Goal: Transaction & Acquisition: Obtain resource

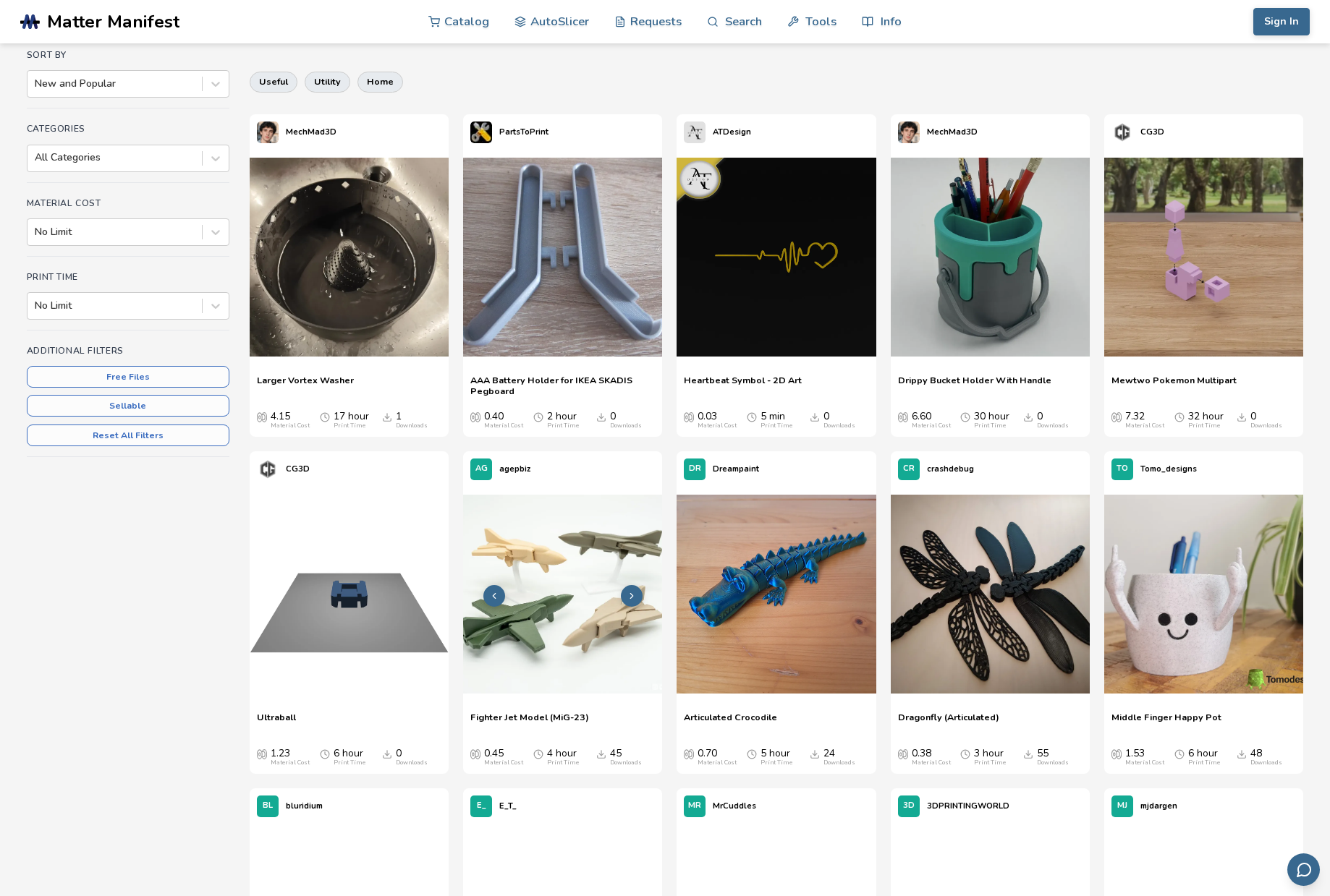
scroll to position [207, 0]
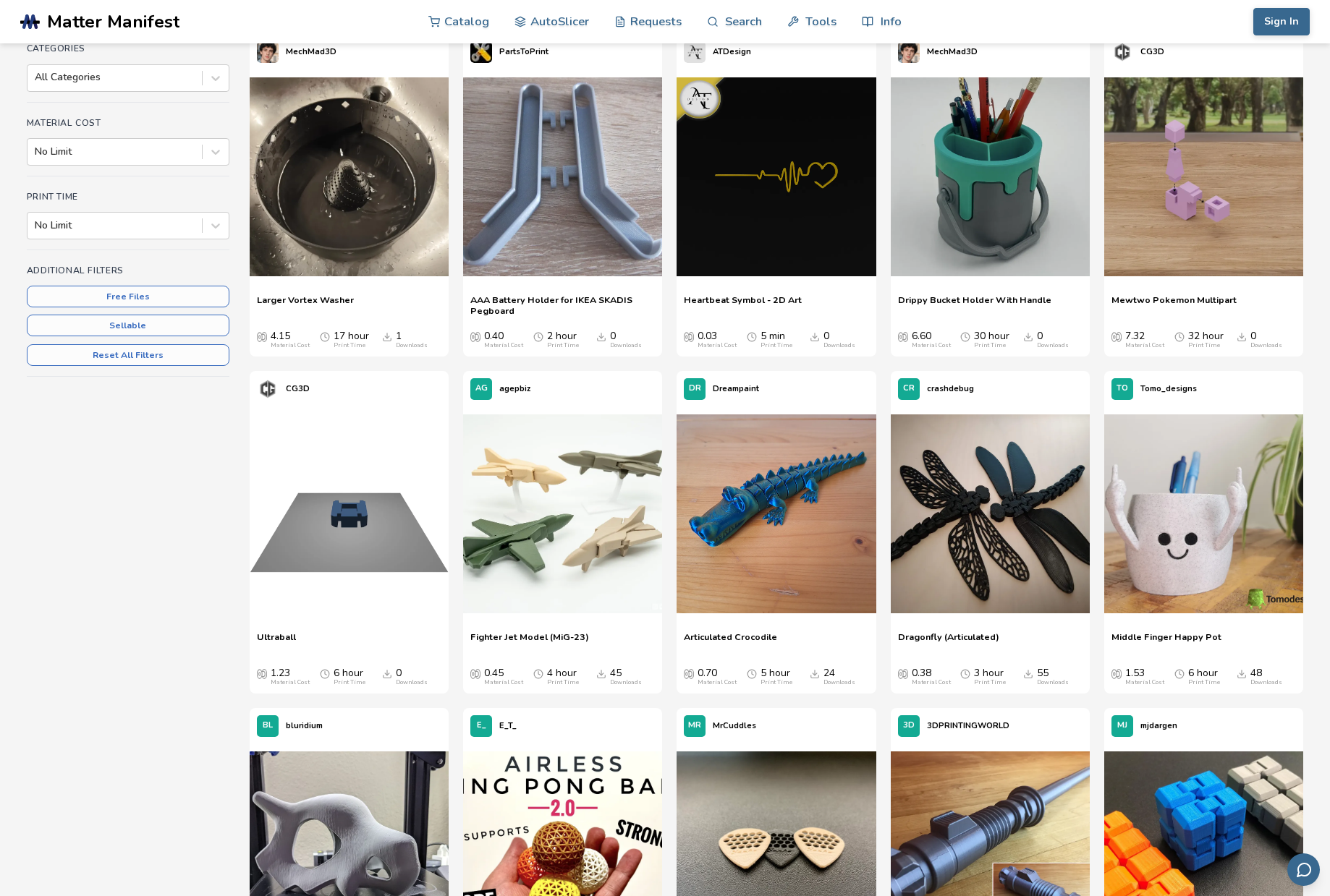
click at [817, 337] on icon "Downloads" at bounding box center [814, 337] width 10 height 10
click at [795, 245] on img at bounding box center [776, 177] width 199 height 199
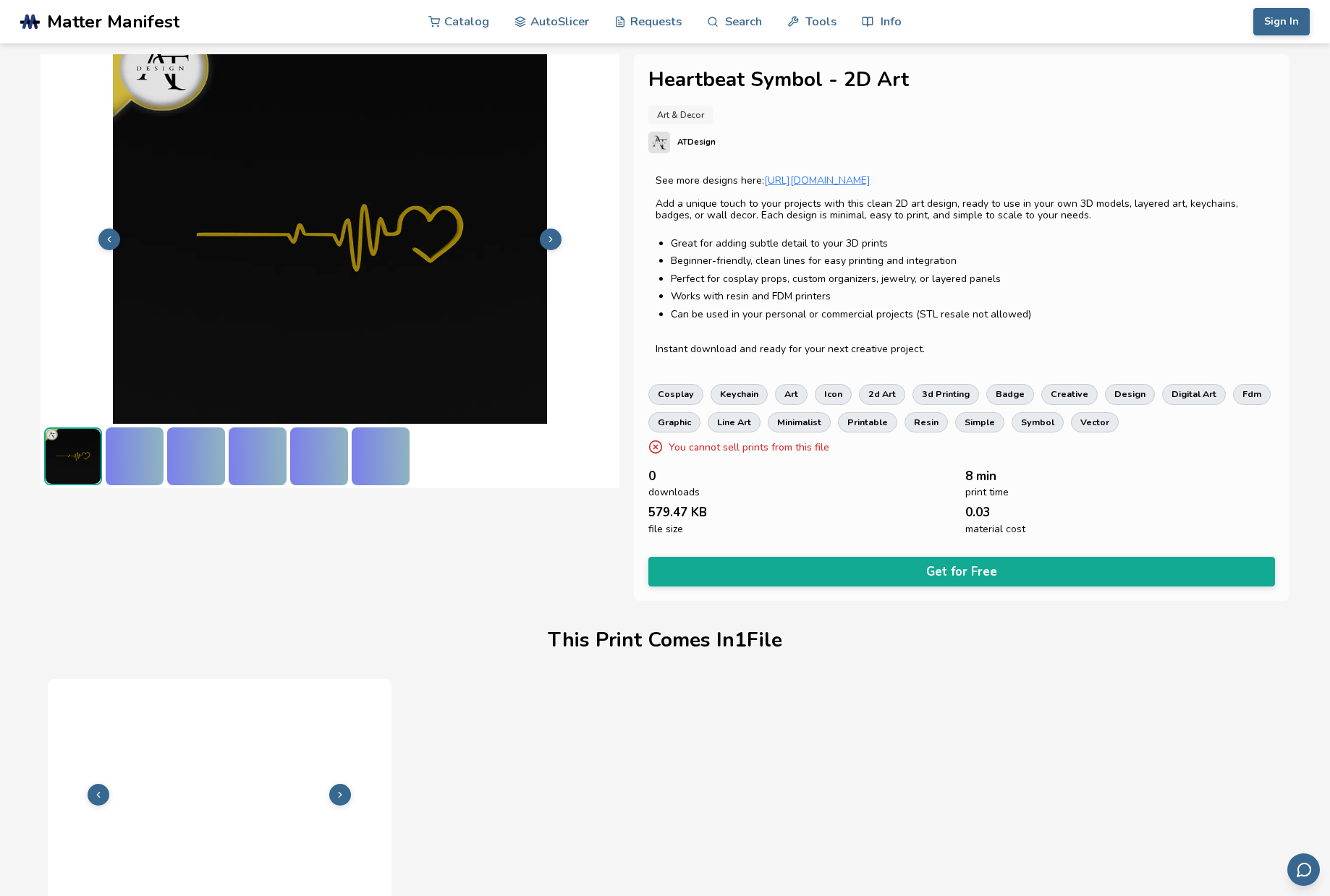
scroll to position [60, 0]
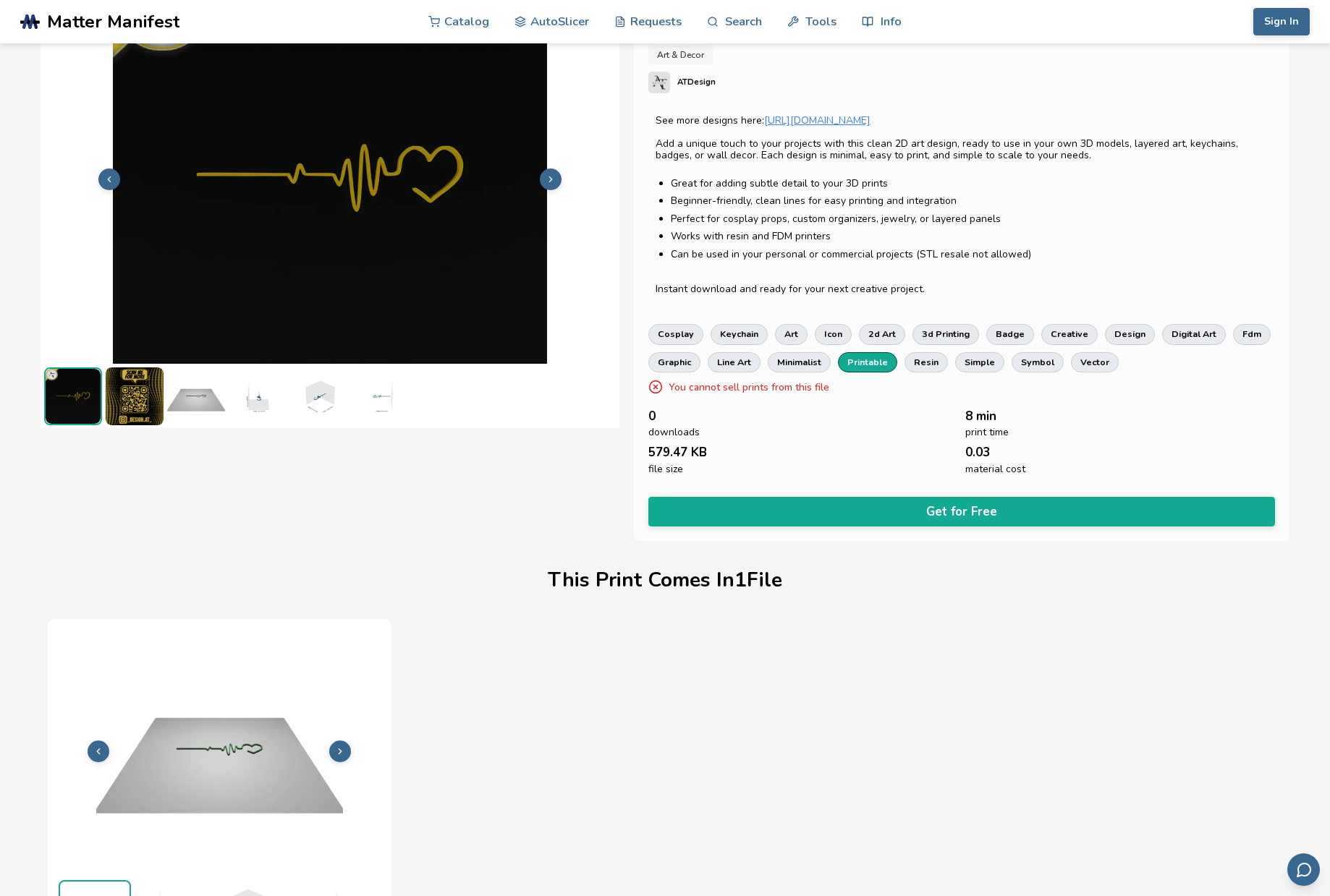
click at [874, 365] on link "printable" at bounding box center [867, 362] width 59 height 20
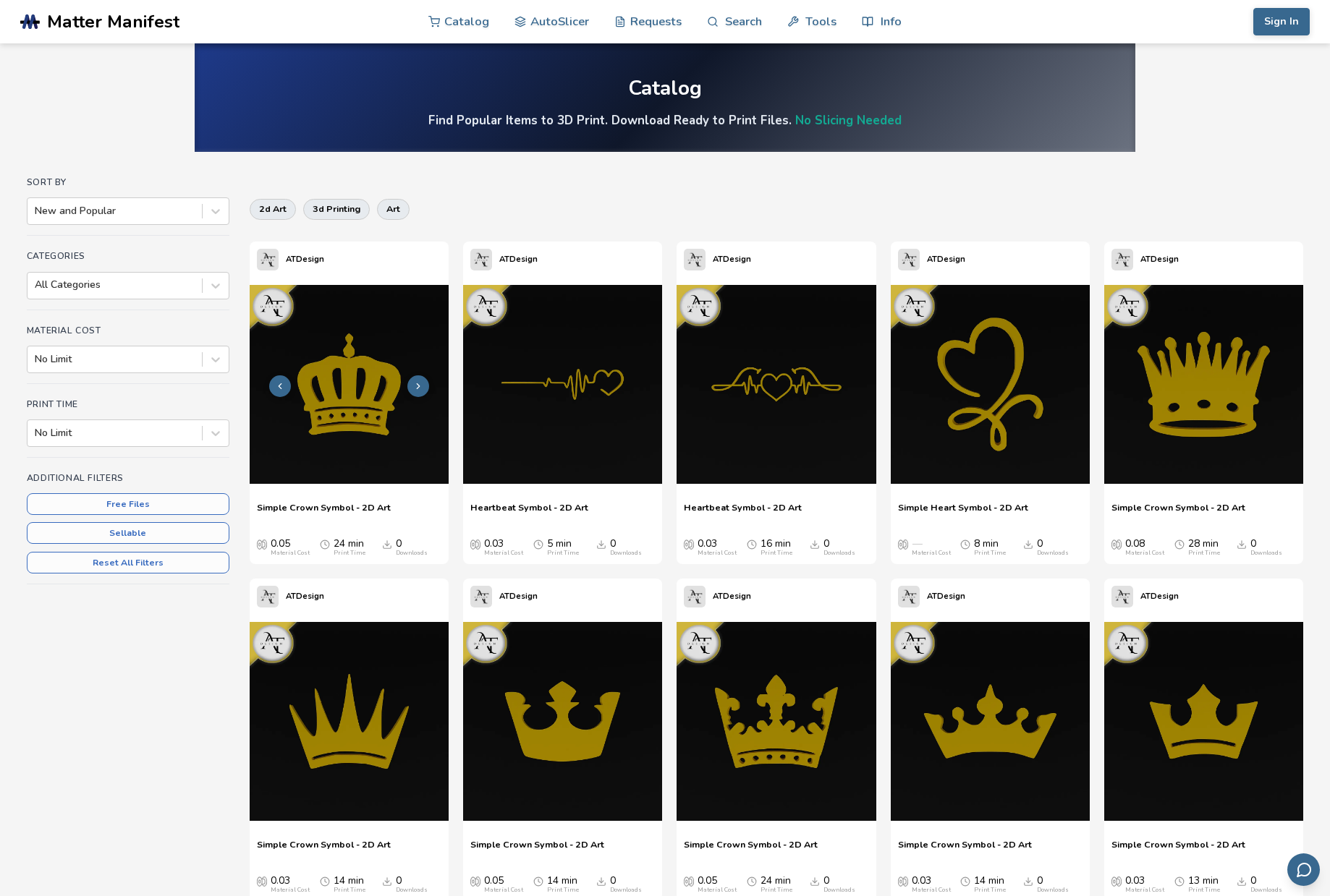
click at [356, 427] on img at bounding box center [349, 384] width 199 height 199
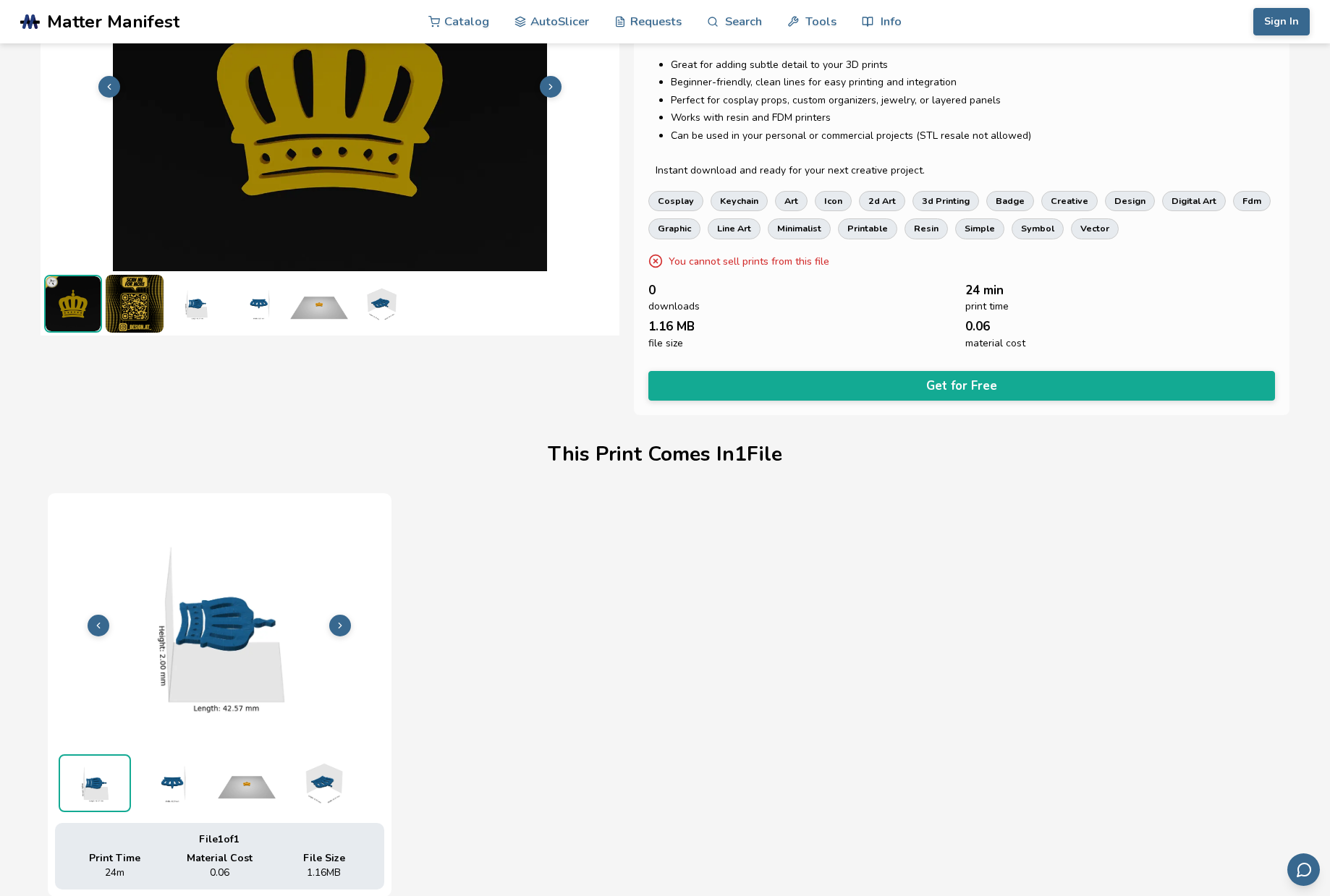
scroll to position [329, 0]
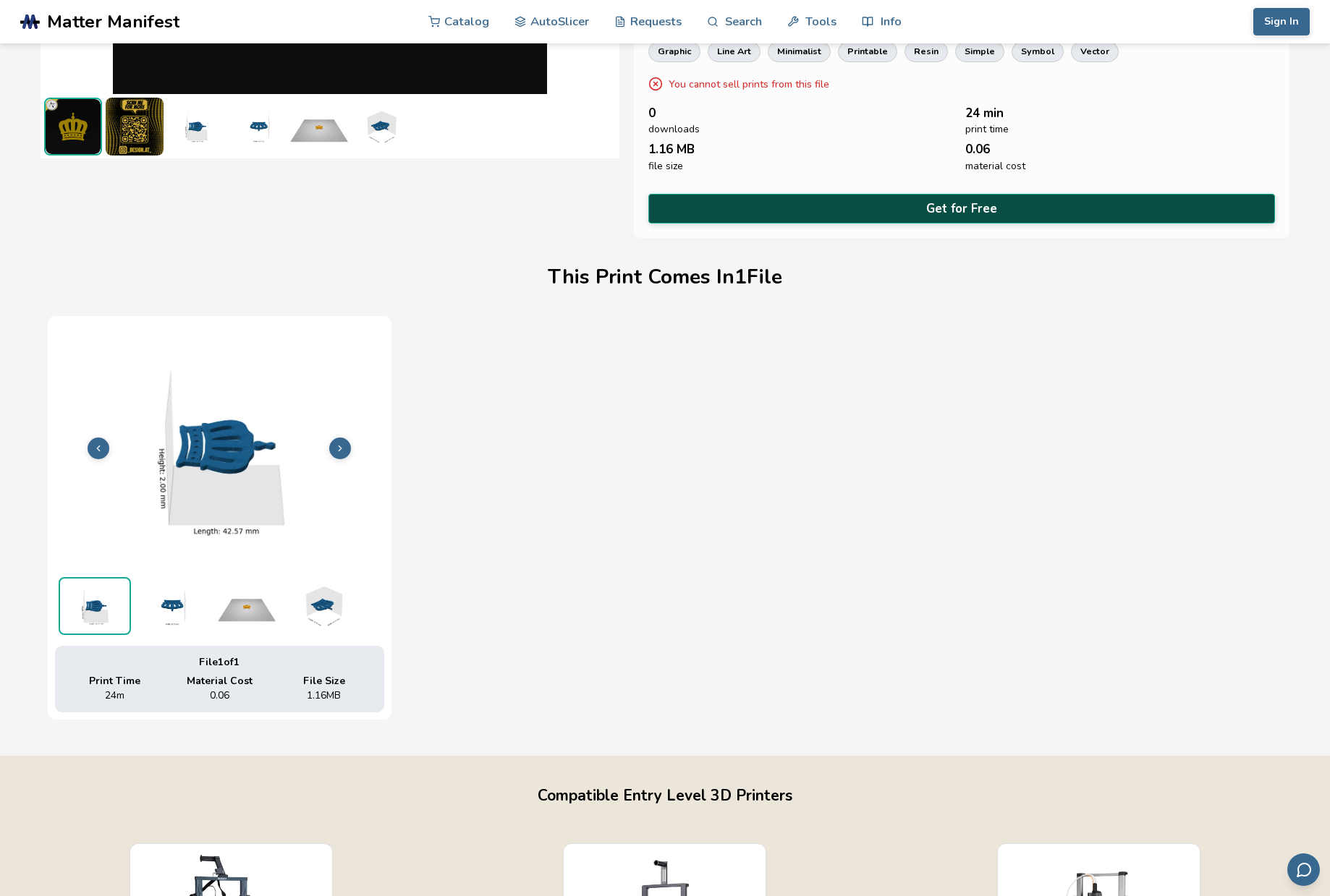
click at [946, 212] on button "Get for Free" at bounding box center [961, 208] width 627 height 29
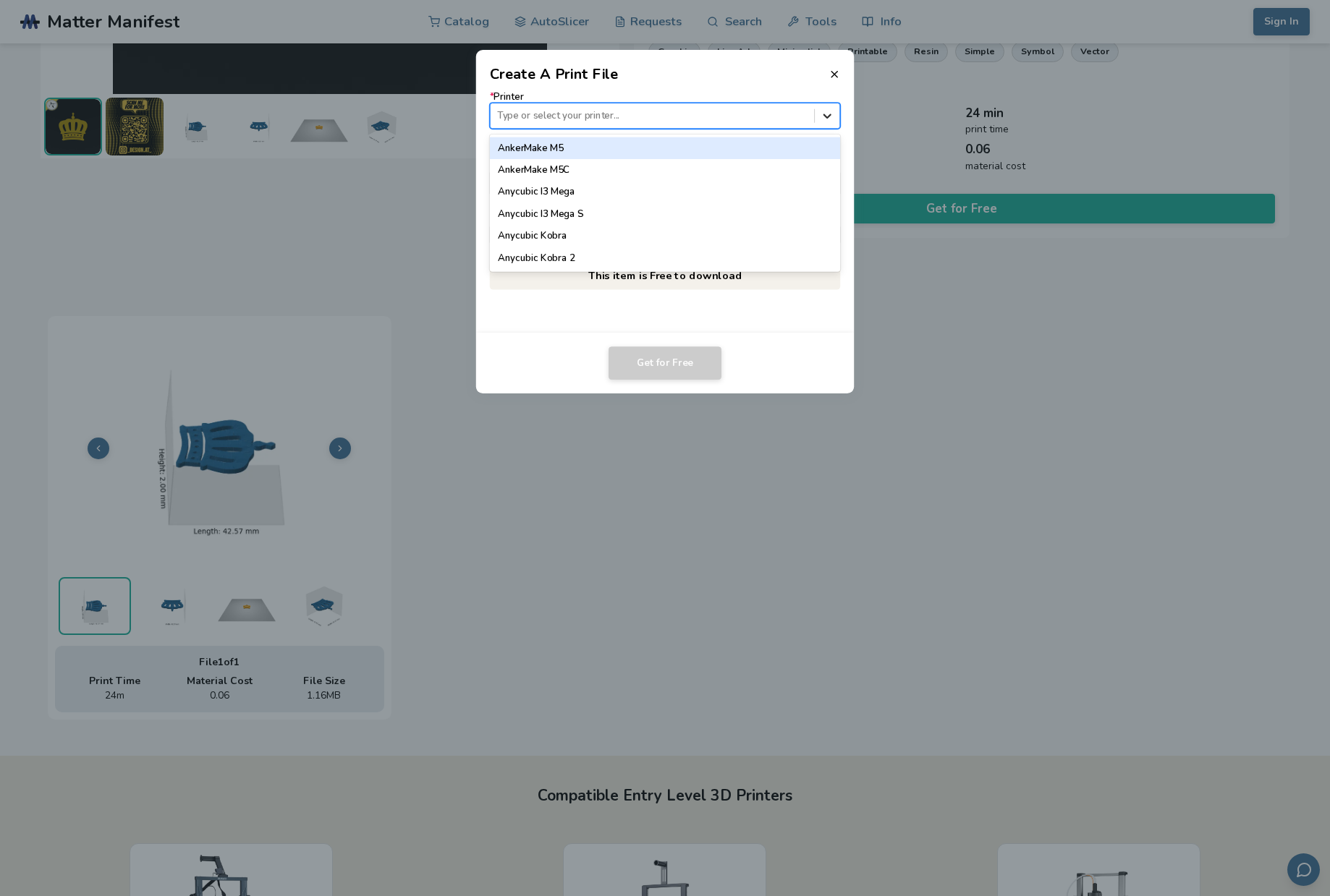
click at [828, 118] on icon at bounding box center [827, 116] width 14 height 14
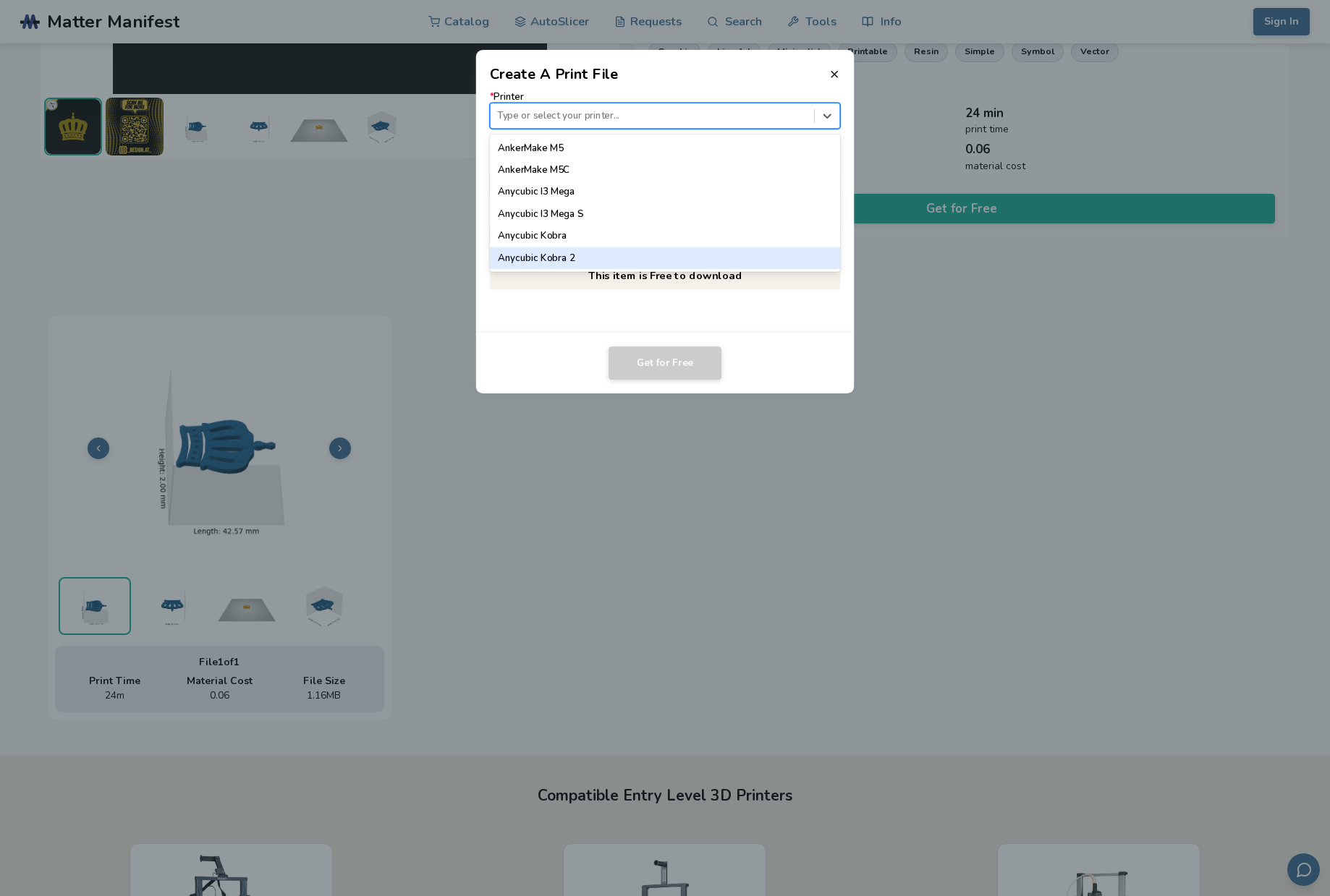
click at [724, 254] on div "Anycubic Kobra 2" at bounding box center [665, 258] width 351 height 22
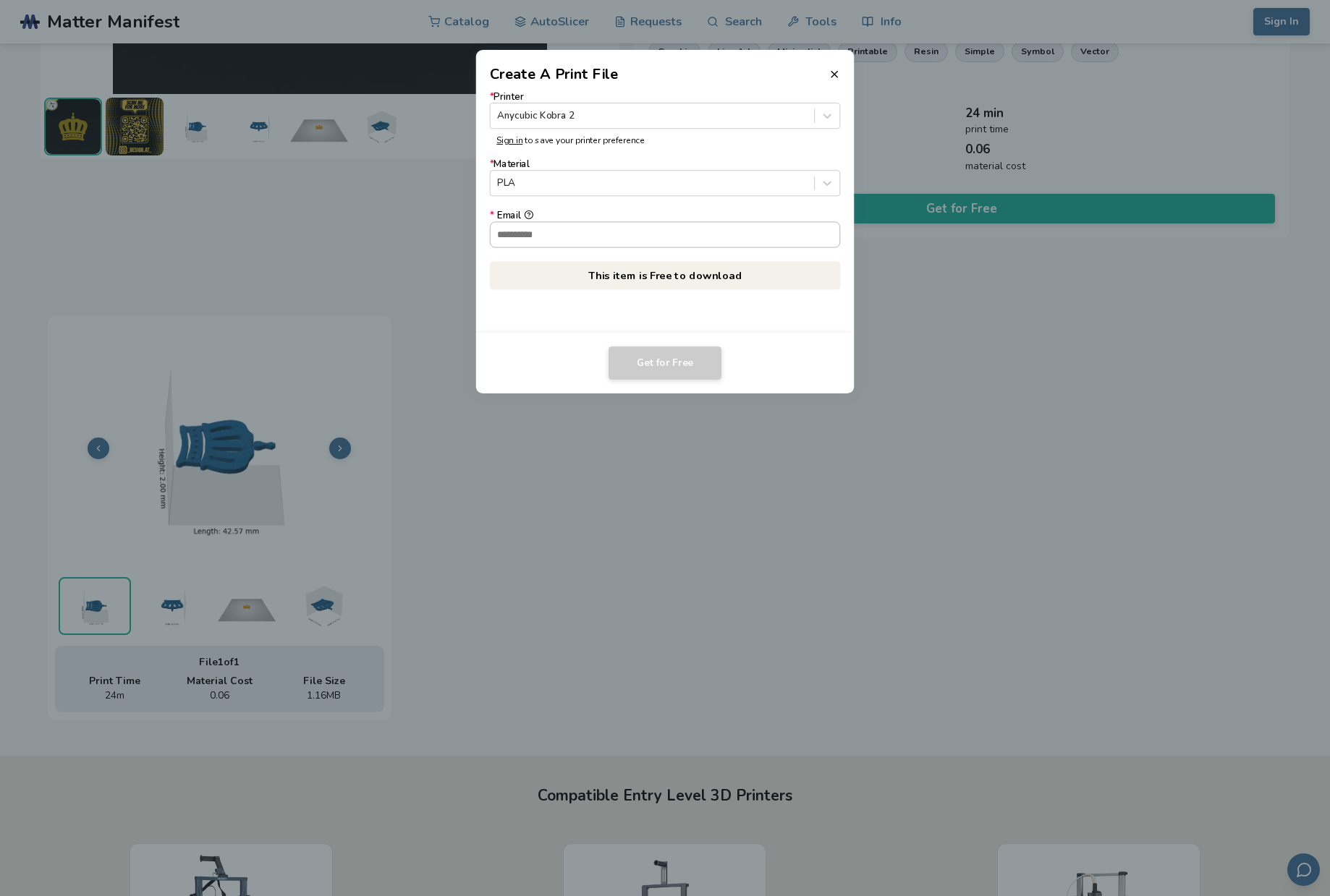
click at [713, 239] on input "* Email" at bounding box center [665, 234] width 350 height 25
click at [712, 238] on input "* Email" at bounding box center [665, 234] width 350 height 25
type input "********"
click at [676, 359] on button "Get for Free" at bounding box center [665, 363] width 113 height 33
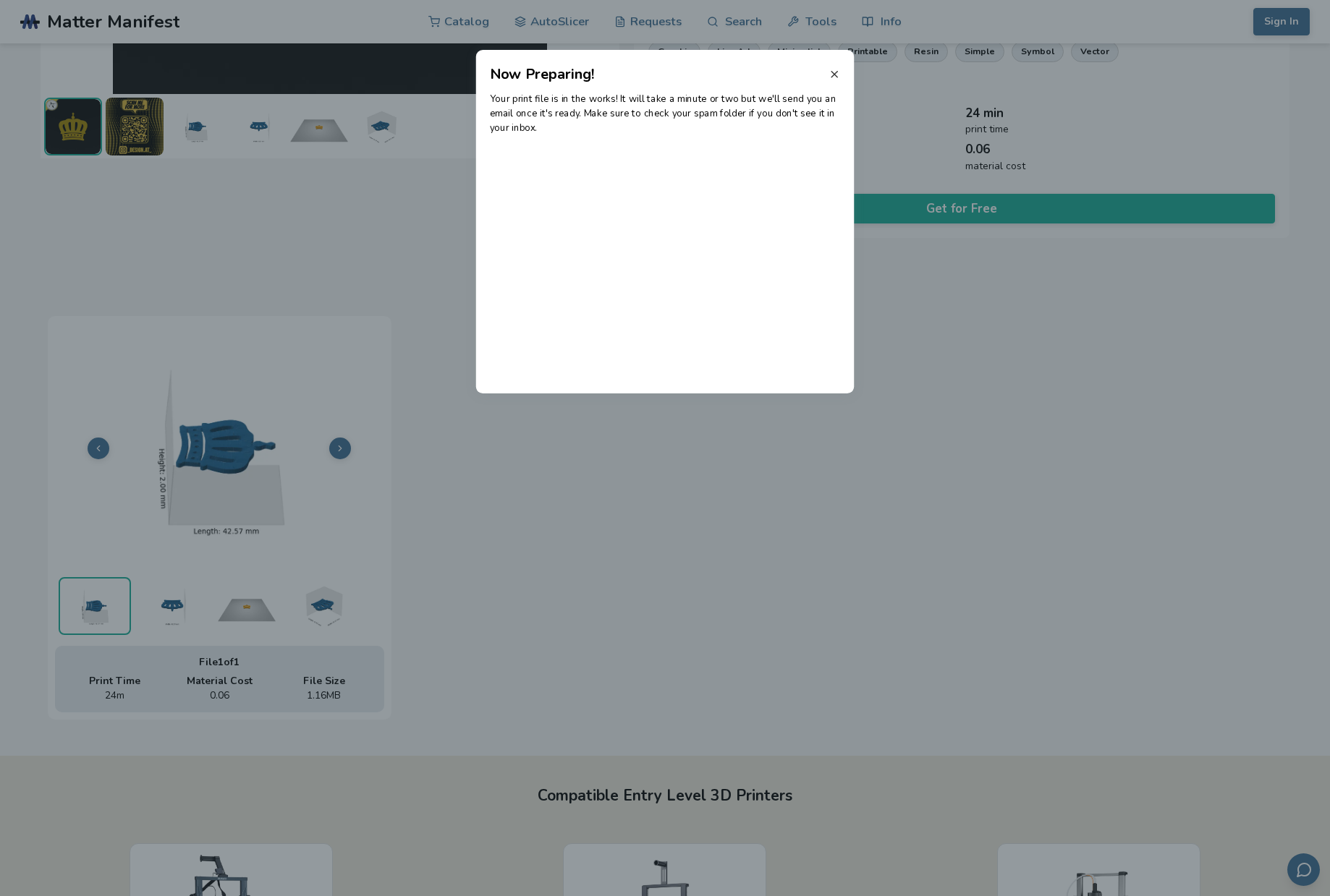
click at [835, 76] on icon at bounding box center [833, 74] width 12 height 12
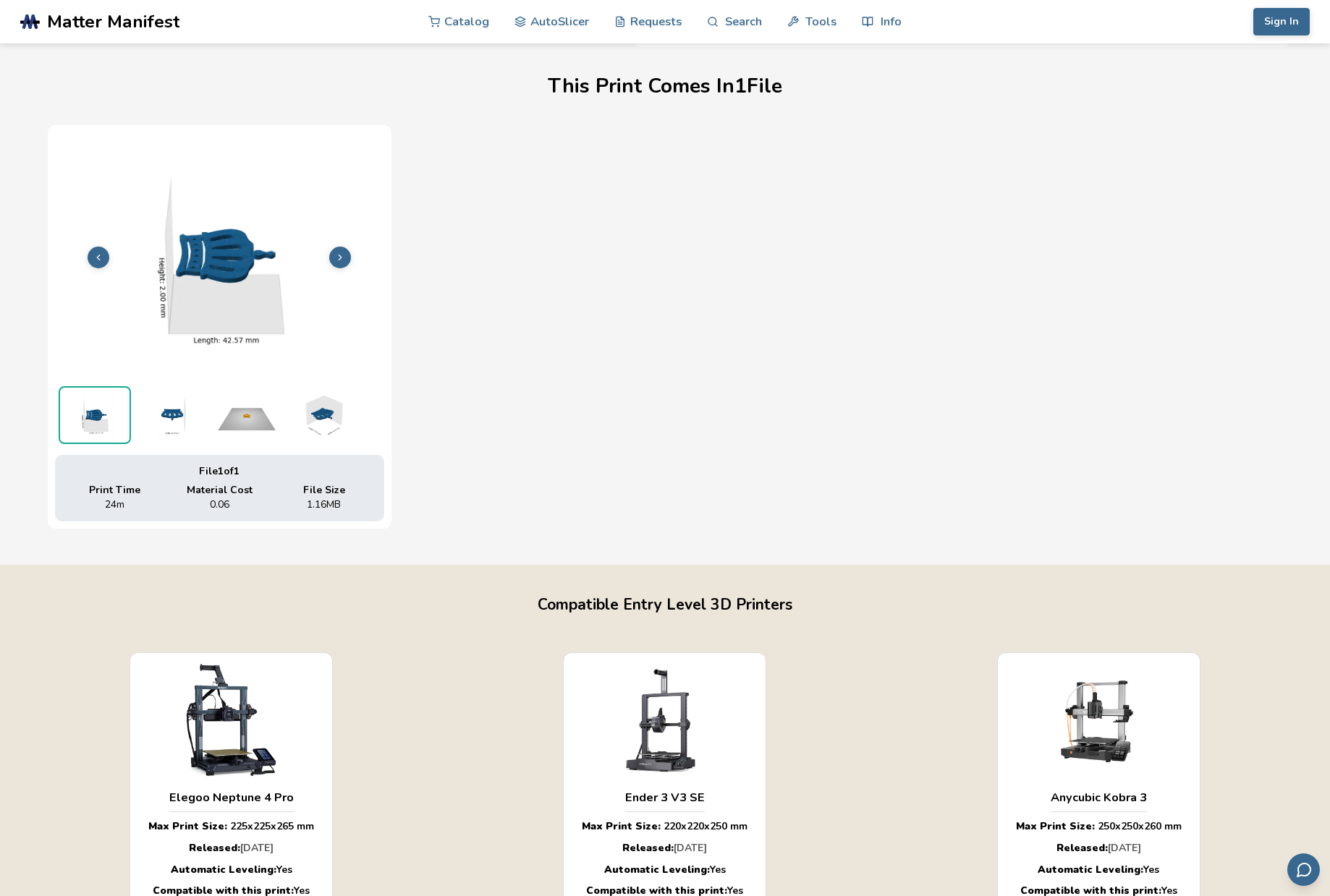
scroll to position [964, 0]
